Goal: Information Seeking & Learning: Learn about a topic

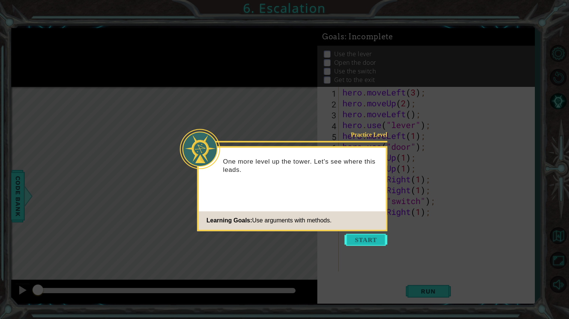
click at [372, 238] on button "Start" at bounding box center [366, 240] width 43 height 12
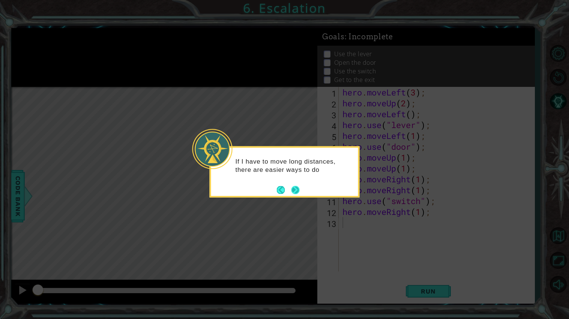
click at [292, 192] on button "Next" at bounding box center [295, 190] width 8 height 8
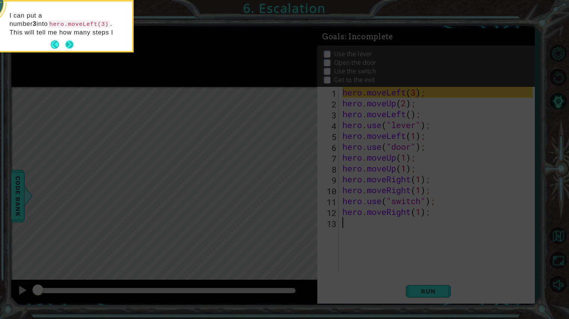
click at [71, 43] on button "Next" at bounding box center [69, 44] width 8 height 8
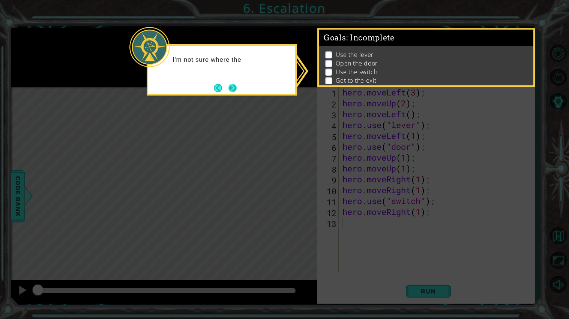
click at [229, 89] on button "Next" at bounding box center [232, 88] width 8 height 8
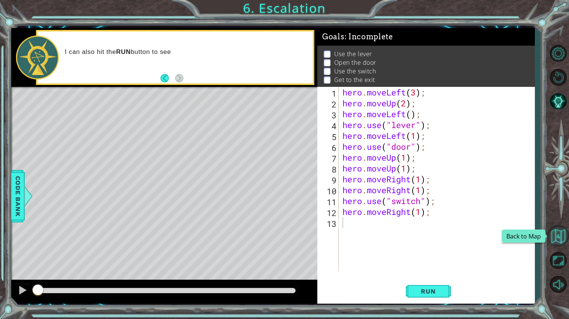
click at [561, 240] on button "Back to Map" at bounding box center [558, 236] width 22 height 22
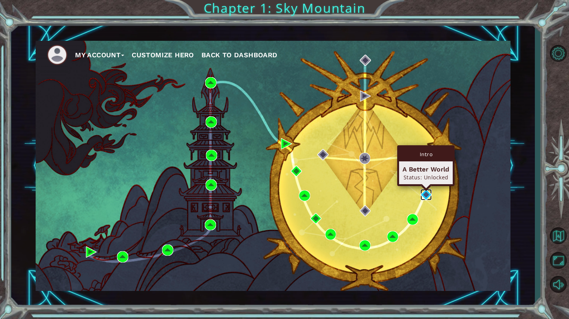
click at [424, 194] on img at bounding box center [425, 194] width 11 height 11
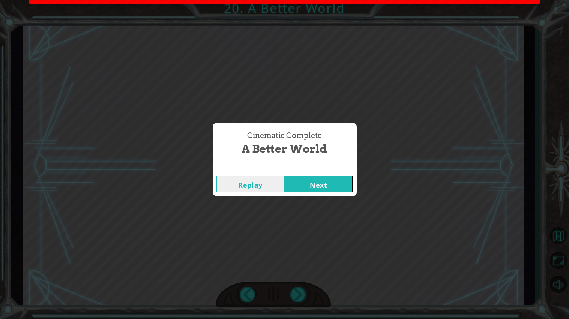
click at [327, 184] on button "Next" at bounding box center [319, 184] width 68 height 17
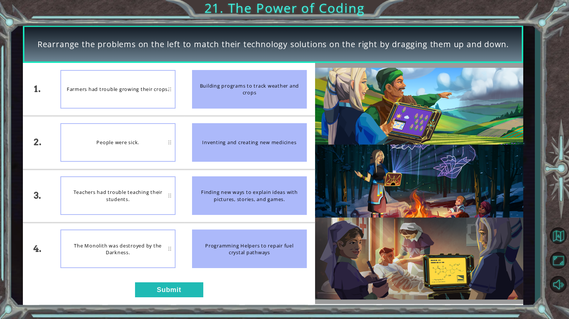
drag, startPoint x: 234, startPoint y: 210, endPoint x: 184, endPoint y: 204, distance: 49.8
click at [184, 204] on li "Finding new ways to explain ideas with pictures, stories, and games." at bounding box center [250, 196] width 132 height 52
click at [191, 287] on button "Submit" at bounding box center [169, 290] width 68 height 15
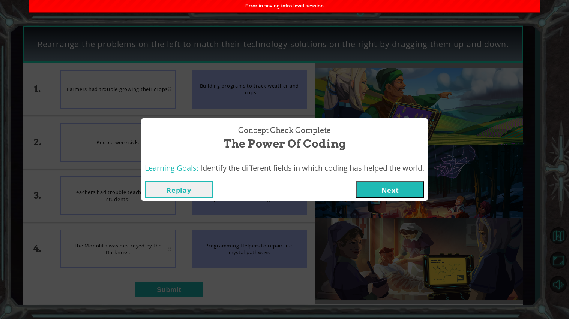
click at [407, 190] on button "Next" at bounding box center [390, 189] width 68 height 17
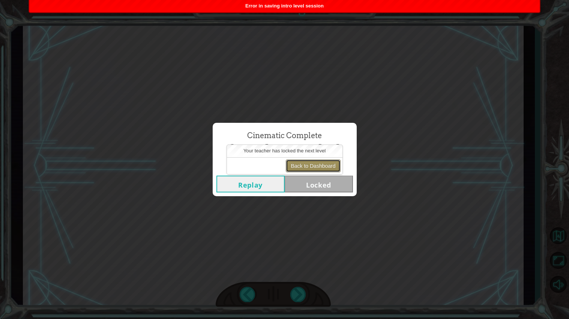
click at [317, 167] on button "Back to Dashboard" at bounding box center [313, 166] width 54 height 13
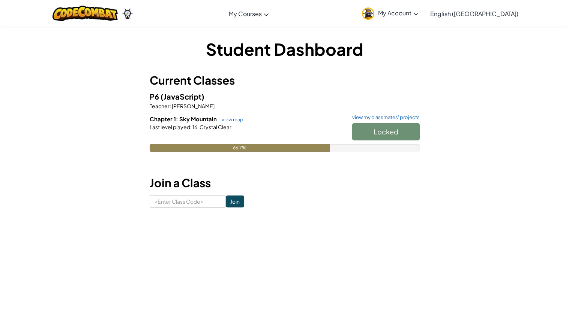
click at [385, 125] on div "Locked" at bounding box center [382, 133] width 75 height 21
click at [370, 128] on button "Start" at bounding box center [385, 131] width 67 height 17
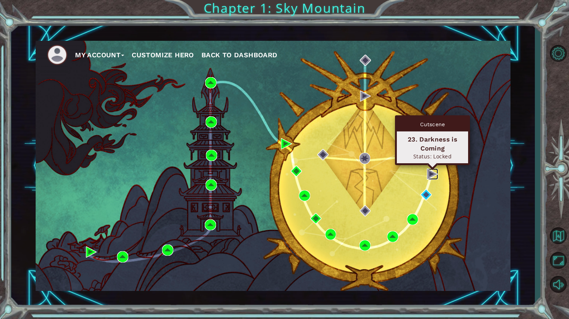
click at [429, 177] on img at bounding box center [432, 174] width 11 height 11
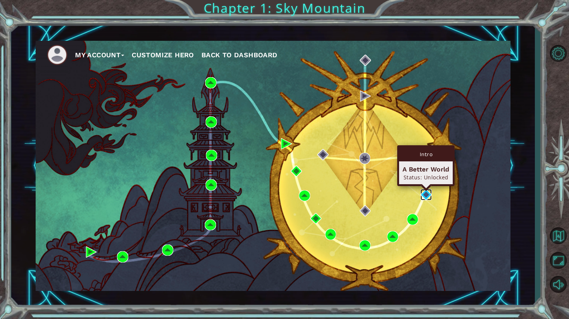
click at [426, 197] on img at bounding box center [425, 194] width 11 height 11
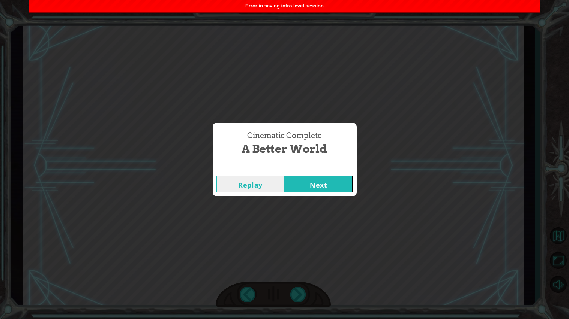
click at [301, 182] on button "Next" at bounding box center [319, 184] width 68 height 17
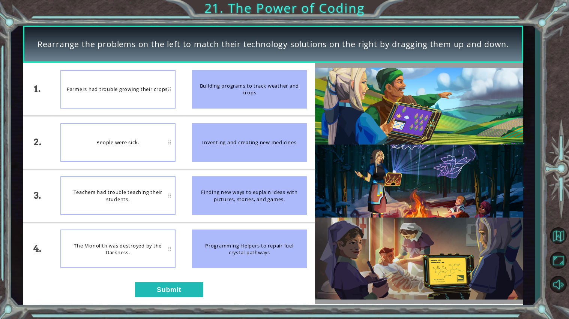
click at [182, 279] on div "1. 2. 3. 4. Farmers had trouble growing their crops. People were sick. Teachers…" at bounding box center [169, 183] width 292 height 241
click at [192, 287] on button "Submit" at bounding box center [169, 290] width 68 height 15
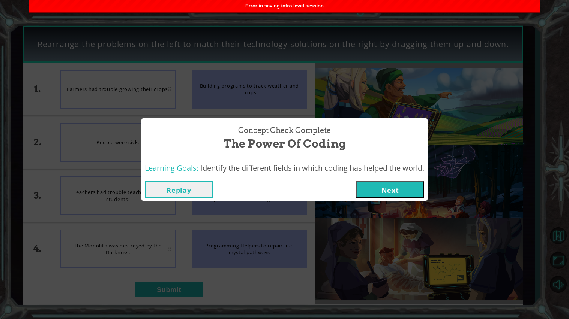
click at [424, 192] on button "Next" at bounding box center [390, 189] width 68 height 17
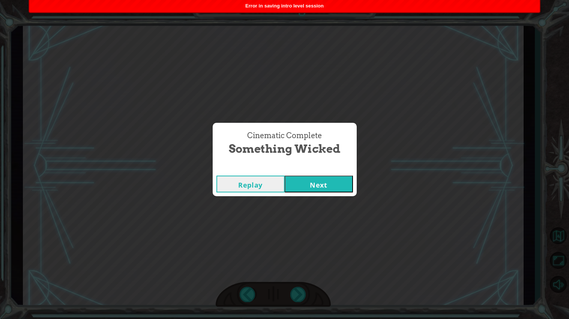
click at [307, 184] on button "Next" at bounding box center [319, 184] width 68 height 17
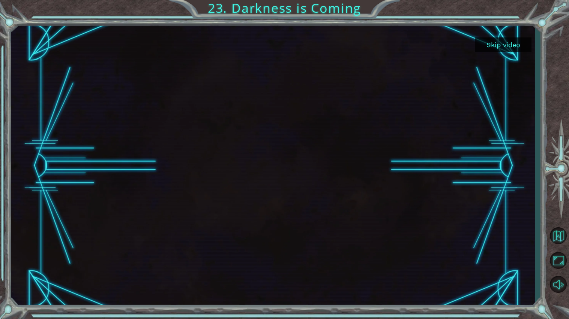
click at [509, 48] on button "Skip video" at bounding box center [503, 44] width 56 height 15
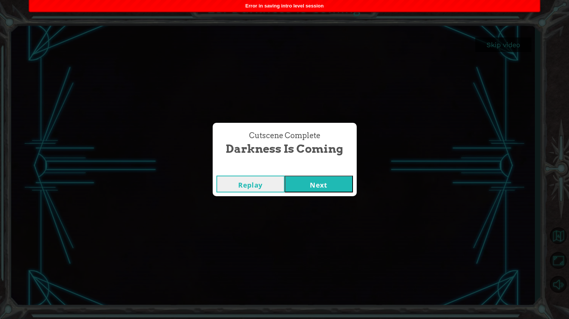
click at [321, 177] on button "Next" at bounding box center [319, 184] width 68 height 17
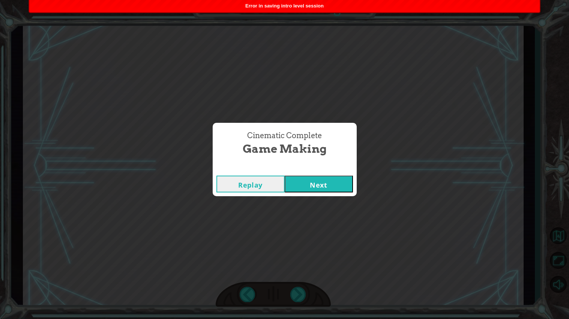
click at [334, 190] on button "Next" at bounding box center [319, 184] width 68 height 17
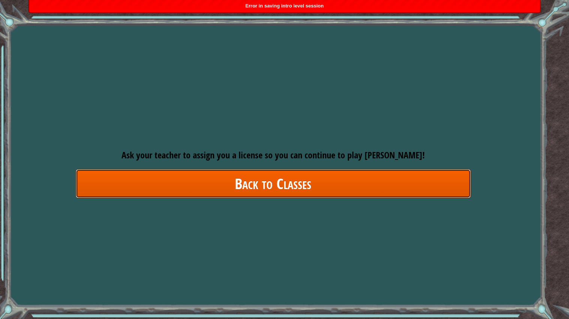
click at [336, 189] on link "Back to Classes" at bounding box center [273, 183] width 395 height 29
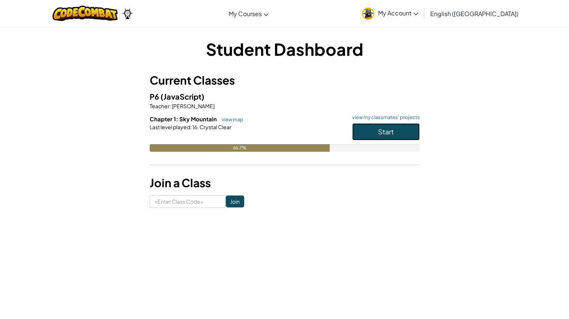
click at [379, 130] on span "Start" at bounding box center [386, 131] width 16 height 9
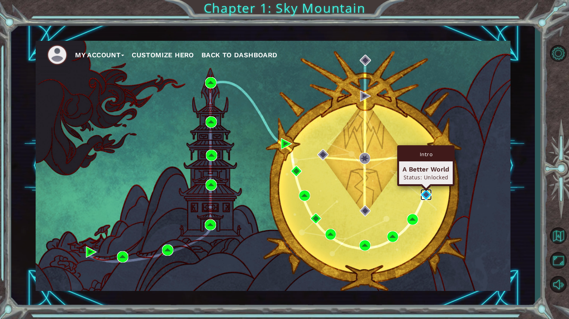
click at [423, 197] on img at bounding box center [425, 194] width 11 height 11
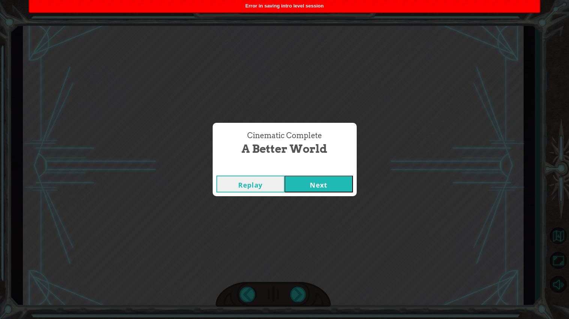
click at [348, 186] on button "Next" at bounding box center [319, 184] width 68 height 17
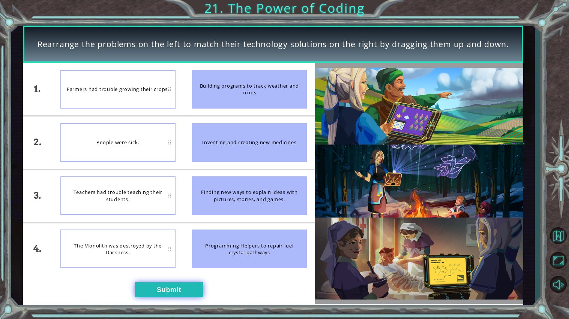
click at [184, 287] on button "Submit" at bounding box center [169, 290] width 68 height 15
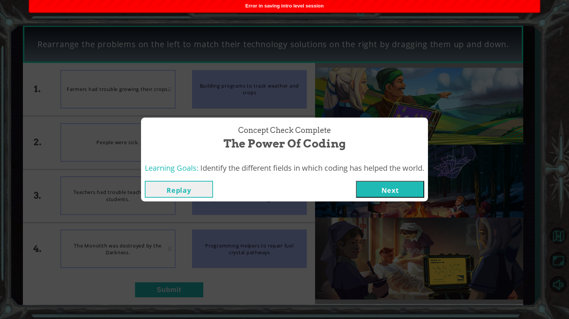
click at [394, 195] on button "Next" at bounding box center [390, 189] width 68 height 17
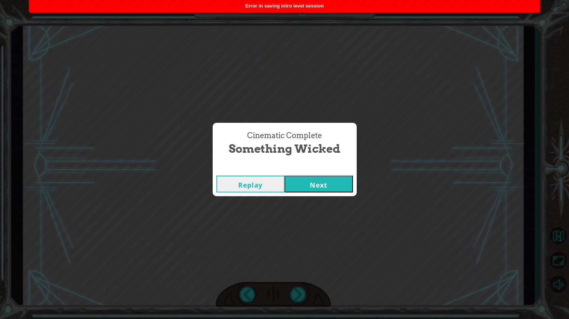
click at [324, 183] on button "Next" at bounding box center [319, 184] width 68 height 17
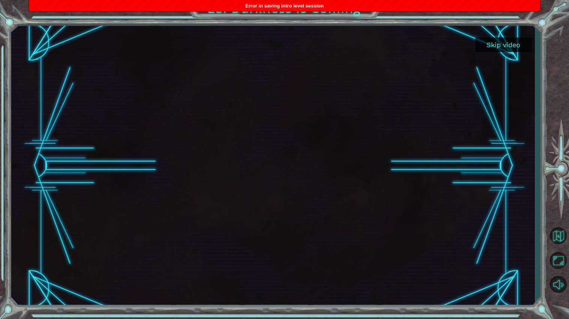
click at [491, 48] on button "Skip video" at bounding box center [503, 44] width 56 height 15
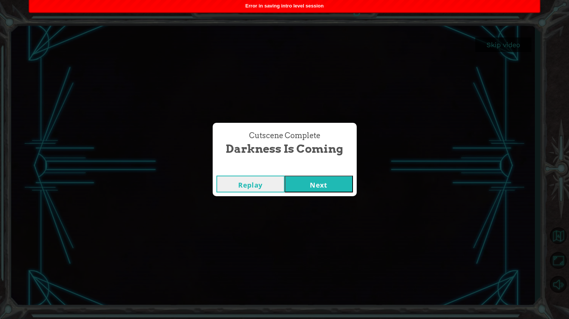
click at [316, 186] on button "Next" at bounding box center [319, 184] width 68 height 17
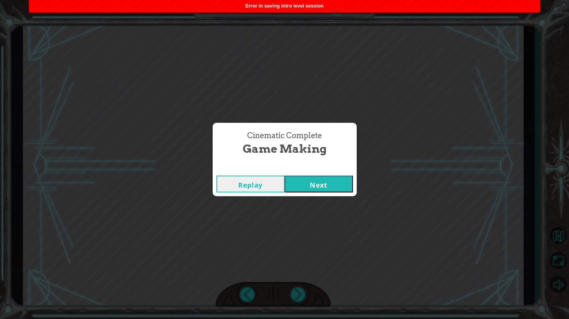
click at [319, 185] on button "Next" at bounding box center [319, 184] width 68 height 17
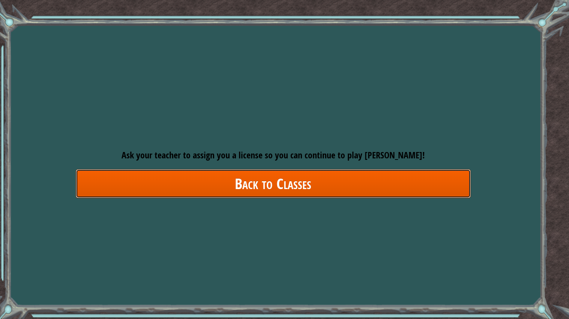
click at [319, 185] on link "Back to Classes" at bounding box center [273, 183] width 395 height 29
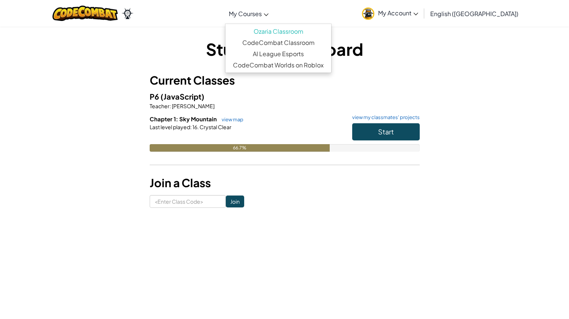
click at [262, 15] on span "My Courses" at bounding box center [245, 14] width 33 height 8
click at [331, 61] on link "CodeCombat Worlds on Roblox" at bounding box center [278, 65] width 106 height 11
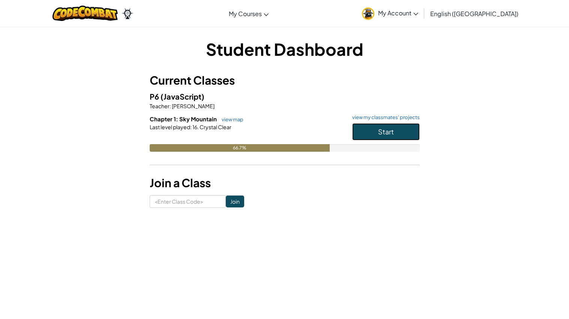
click at [386, 135] on span "Start" at bounding box center [386, 131] width 16 height 9
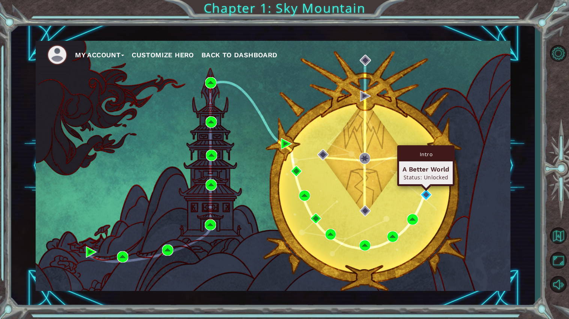
click at [424, 186] on div "Intro A Better World Status: Unlocked" at bounding box center [425, 165] width 57 height 41
click at [428, 196] on img at bounding box center [425, 194] width 11 height 11
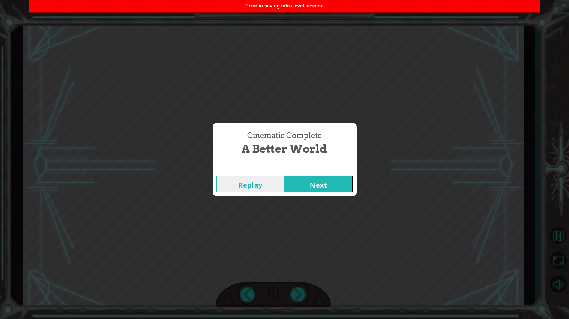
click at [312, 184] on button "Next" at bounding box center [319, 184] width 68 height 17
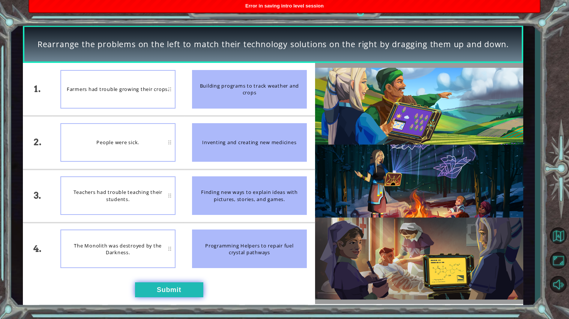
click at [186, 289] on button "Submit" at bounding box center [169, 290] width 68 height 15
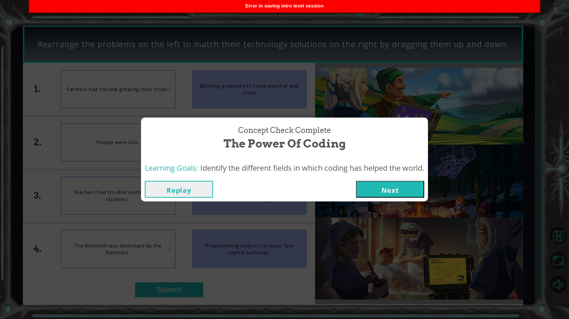
click at [387, 188] on button "Next" at bounding box center [390, 189] width 68 height 17
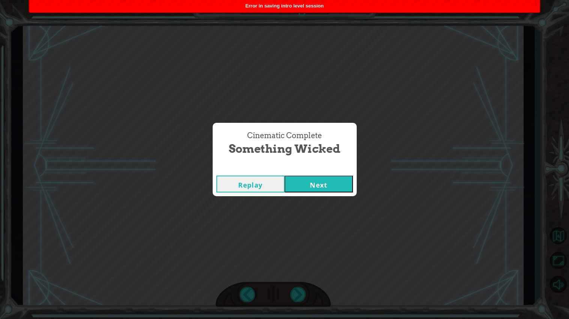
click at [319, 185] on button "Next" at bounding box center [319, 184] width 68 height 17
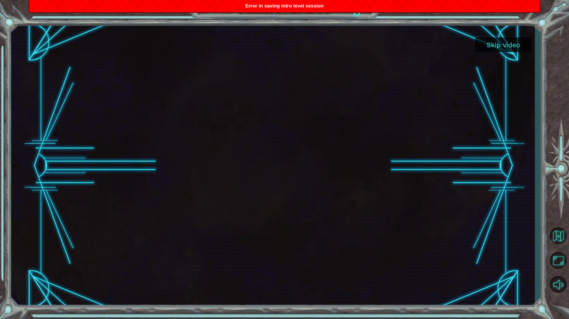
click at [501, 38] on button "Skip video" at bounding box center [503, 44] width 56 height 15
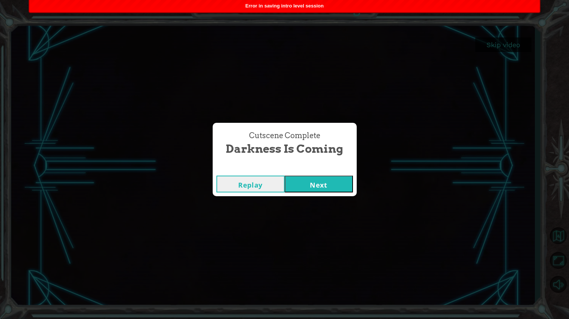
click at [338, 183] on button "Next" at bounding box center [319, 184] width 68 height 17
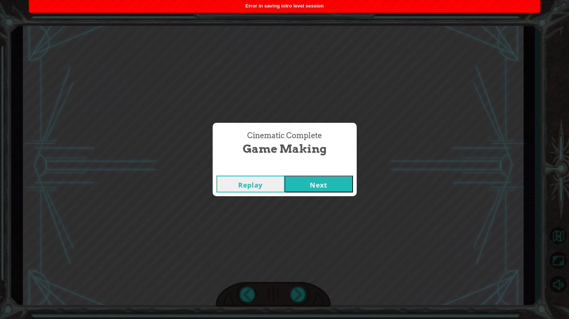
click at [310, 183] on button "Next" at bounding box center [319, 184] width 68 height 17
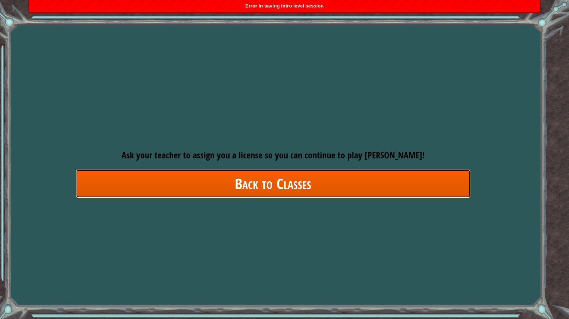
click at [329, 183] on link "Back to Classes" at bounding box center [273, 183] width 395 height 29
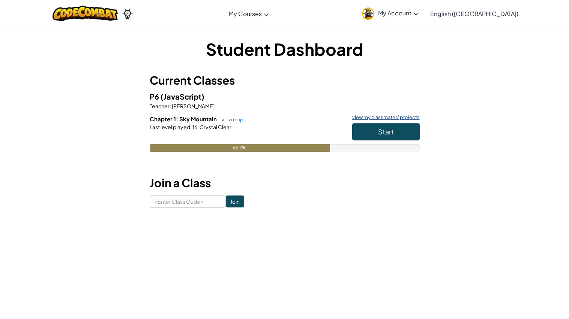
click at [374, 117] on link "view my classmates' projects" at bounding box center [383, 117] width 71 height 5
click at [418, 13] on span "My Account" at bounding box center [398, 13] width 40 height 8
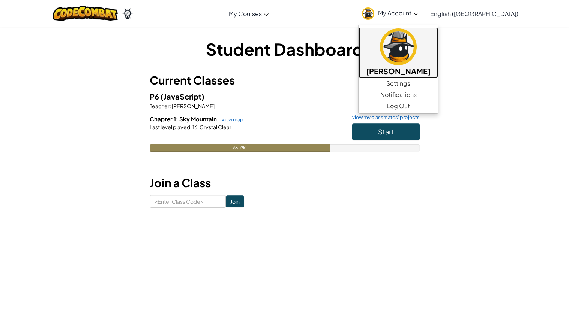
click at [417, 42] on img at bounding box center [398, 46] width 37 height 37
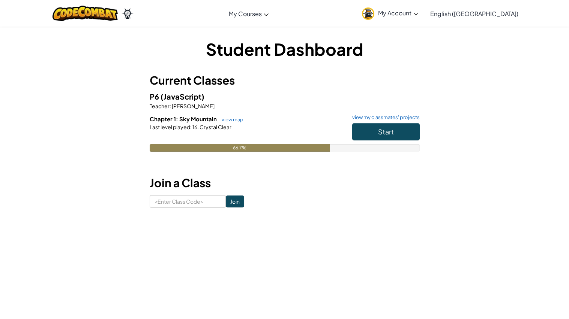
click at [484, 18] on link "English ([GEOGRAPHIC_DATA])" at bounding box center [474, 13] width 96 height 20
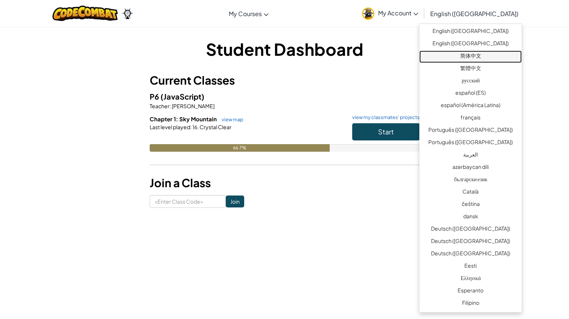
click at [493, 55] on link "简体中文" at bounding box center [470, 57] width 102 height 12
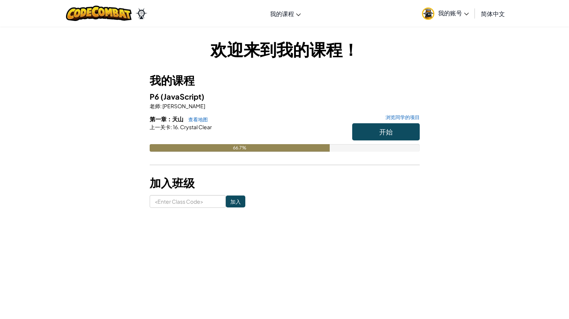
click at [492, 19] on link "简体中文" at bounding box center [492, 13] width 31 height 20
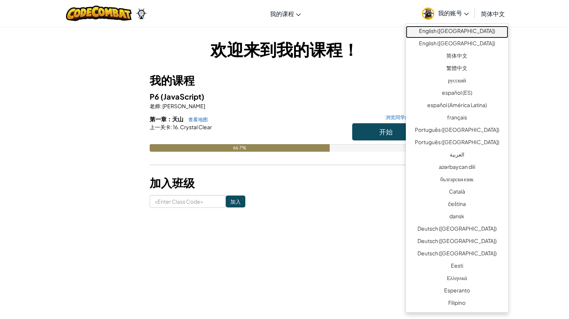
click at [491, 27] on link "English ([GEOGRAPHIC_DATA])" at bounding box center [457, 32] width 102 height 12
